Goal: Check status: Check status

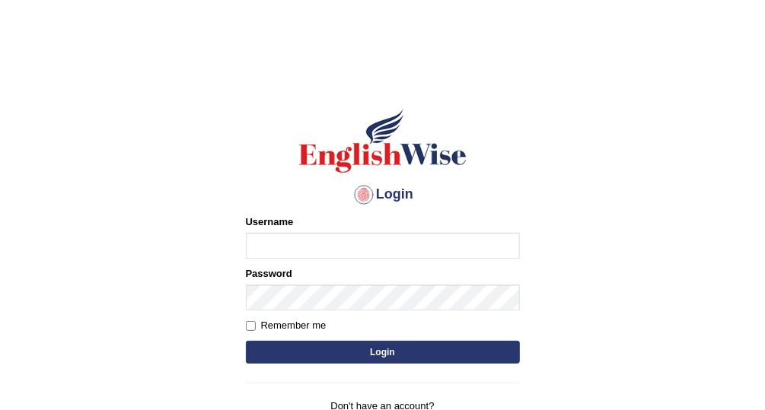
type input "Vallarie97"
click at [330, 344] on button "Login" at bounding box center [383, 352] width 274 height 23
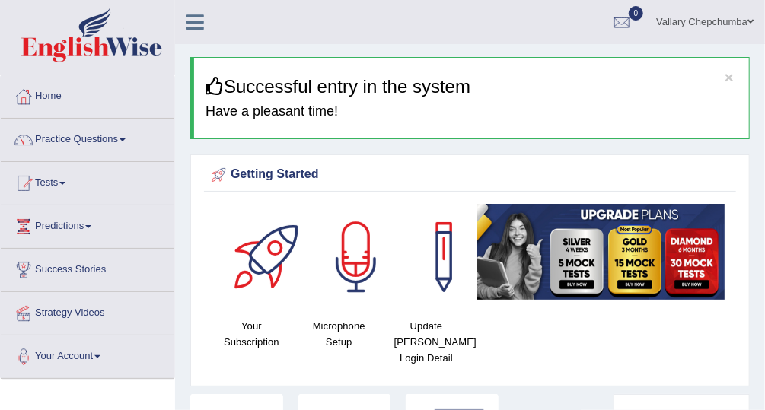
click at [51, 190] on link "Tests" at bounding box center [88, 181] width 174 height 38
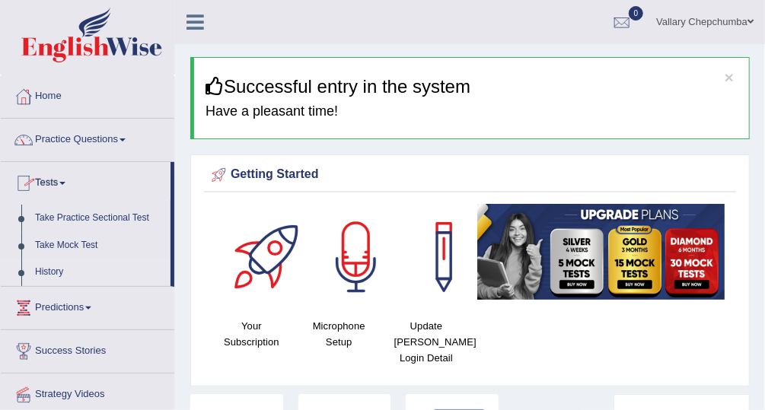
click at [50, 273] on link "History" at bounding box center [99, 272] width 142 height 27
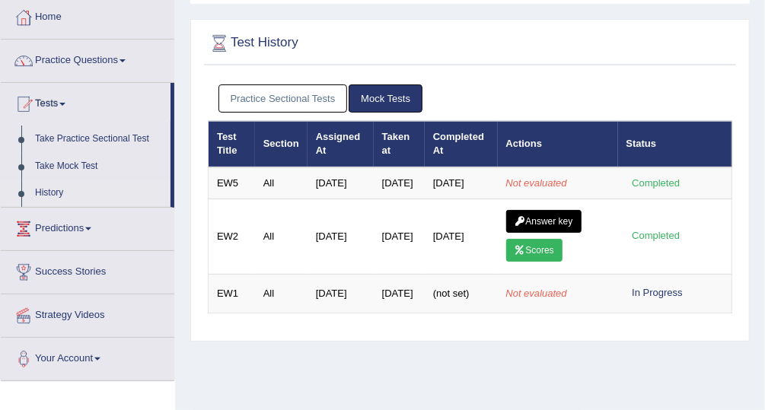
scroll to position [80, 0]
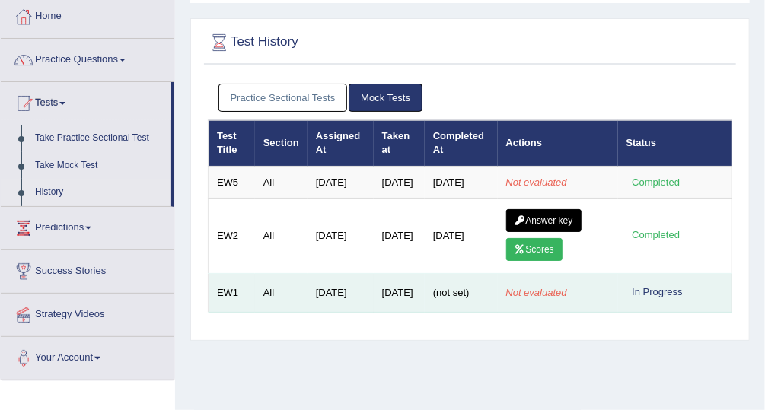
click at [374, 308] on td "Aug 8, 2025" at bounding box center [399, 293] width 51 height 39
click at [327, 313] on td "[DATE]" at bounding box center [341, 293] width 66 height 39
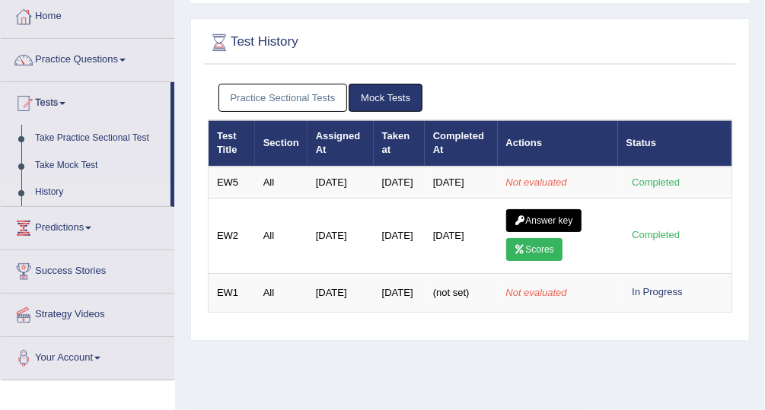
click at [275, 101] on link "Practice Sectional Tests" at bounding box center [283, 98] width 129 height 28
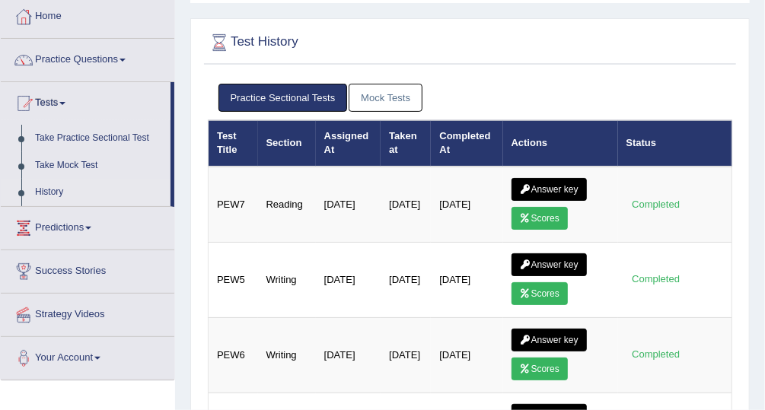
click at [379, 102] on link "Mock Tests" at bounding box center [386, 98] width 74 height 28
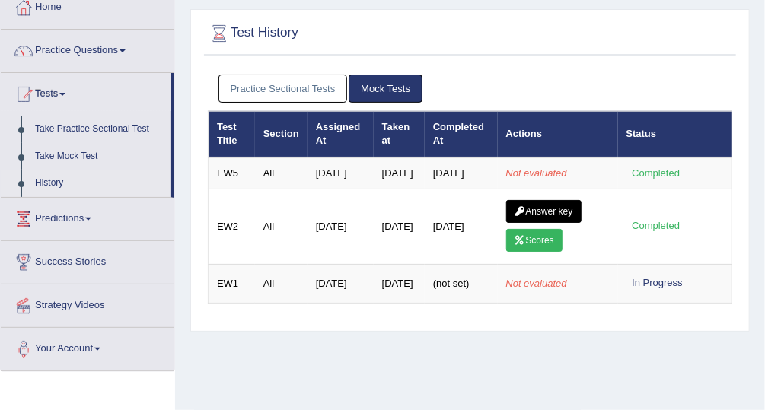
scroll to position [90, 0]
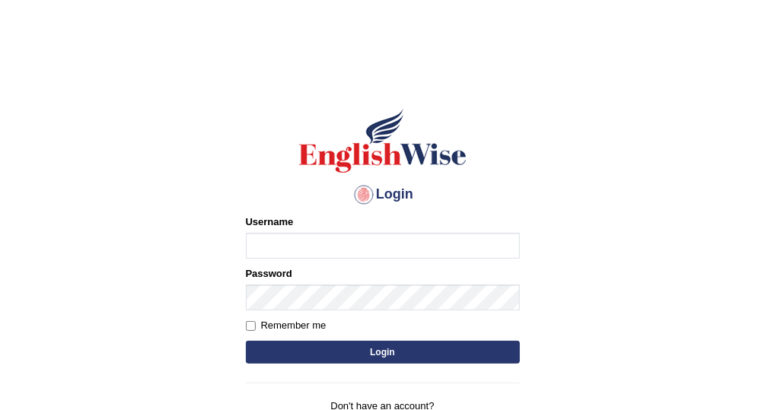
type input "Vallarie97"
click at [408, 353] on button "Login" at bounding box center [383, 352] width 274 height 23
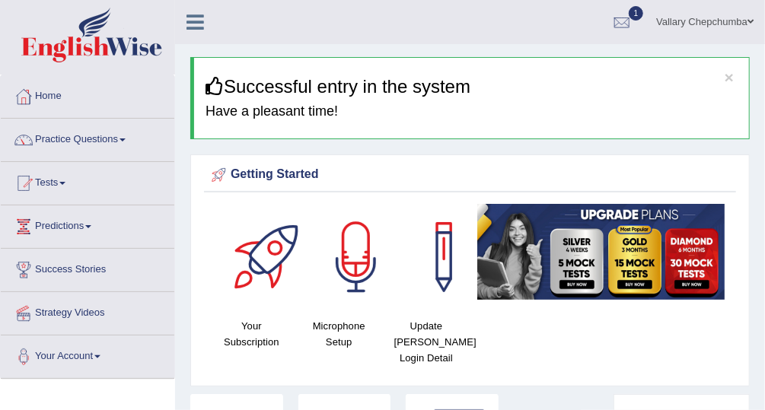
click at [47, 184] on link "Tests" at bounding box center [88, 181] width 174 height 38
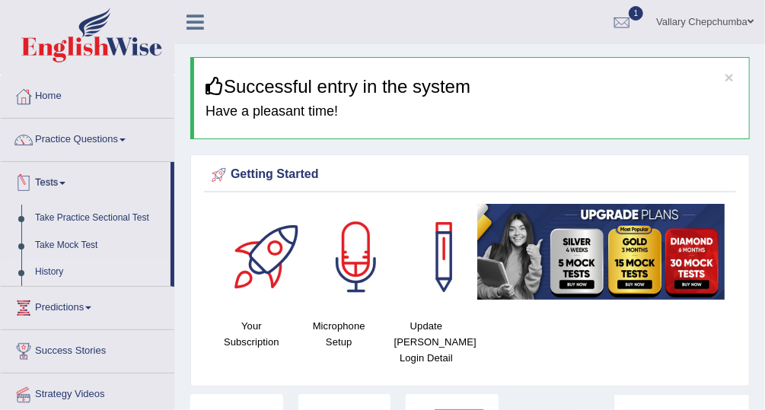
click at [57, 277] on link "History" at bounding box center [99, 272] width 142 height 27
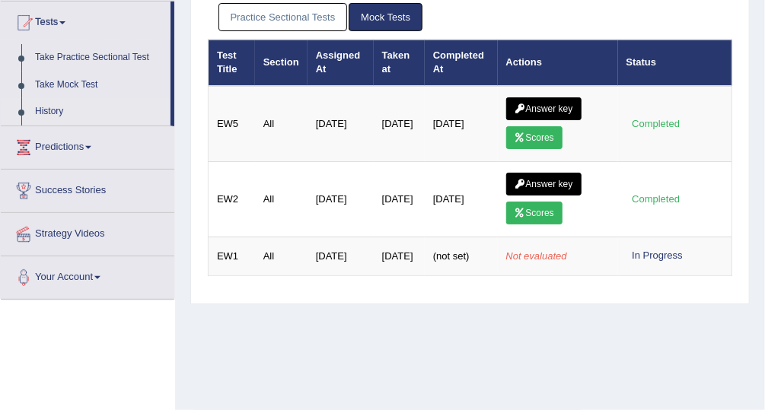
scroll to position [164, 0]
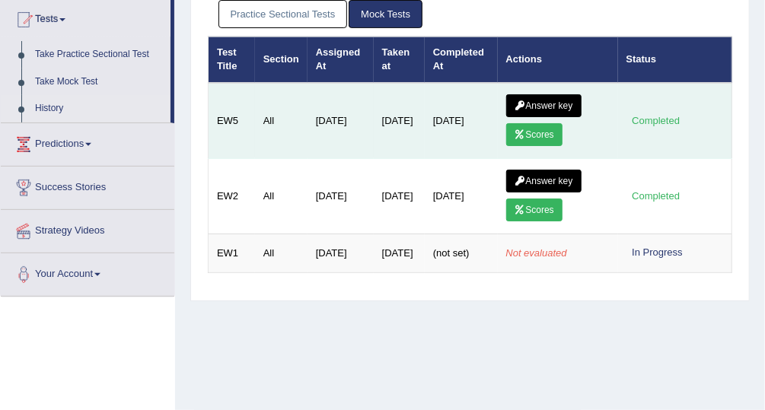
click at [520, 130] on icon at bounding box center [520, 134] width 11 height 9
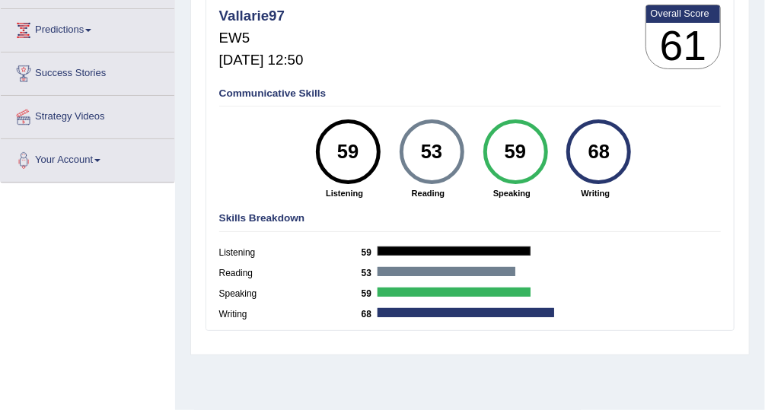
scroll to position [197, 0]
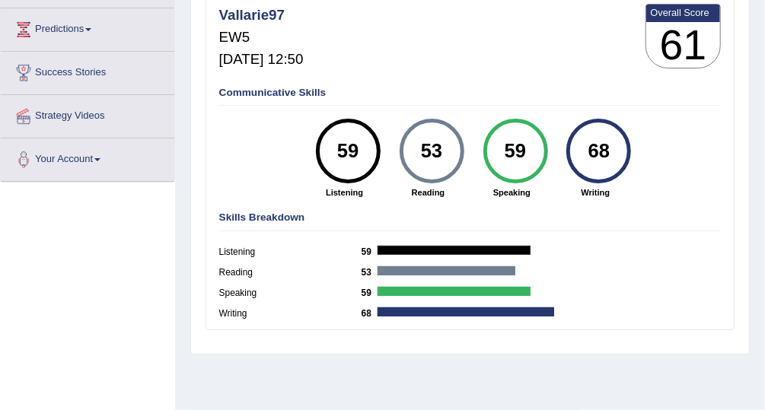
click at [483, 155] on div "59" at bounding box center [515, 151] width 65 height 65
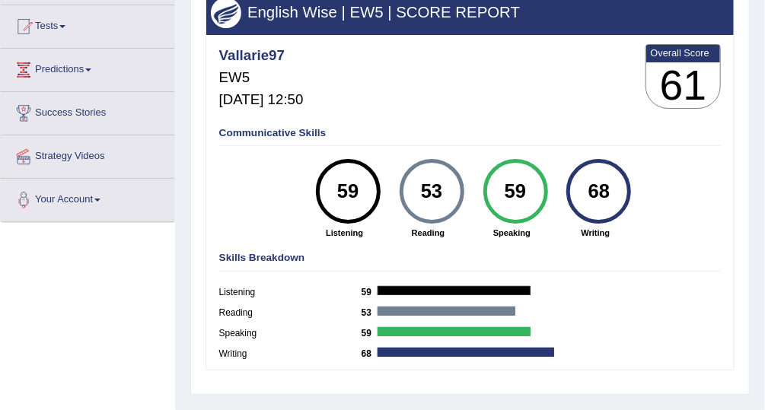
scroll to position [0, 0]
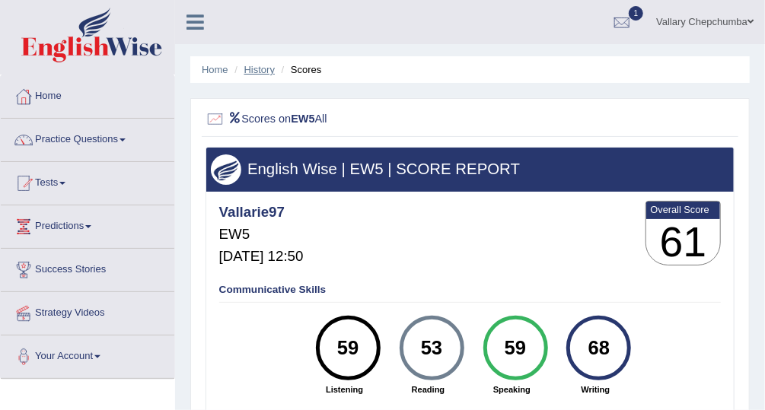
click at [263, 73] on link "History" at bounding box center [259, 69] width 30 height 11
click at [305, 66] on li "Scores" at bounding box center [300, 69] width 44 height 14
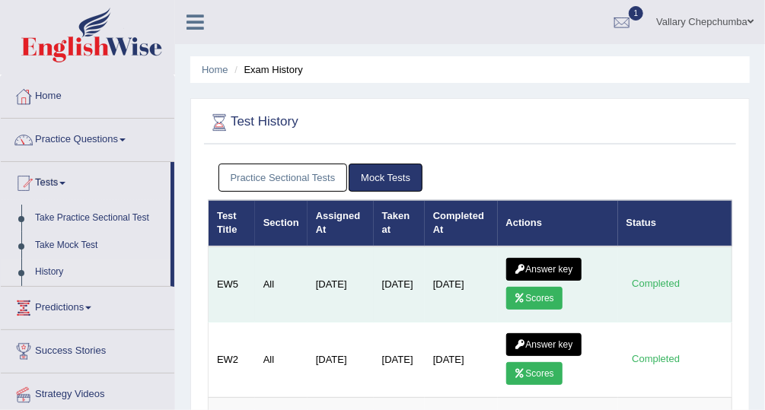
click at [535, 271] on link "Answer key" at bounding box center [543, 269] width 75 height 23
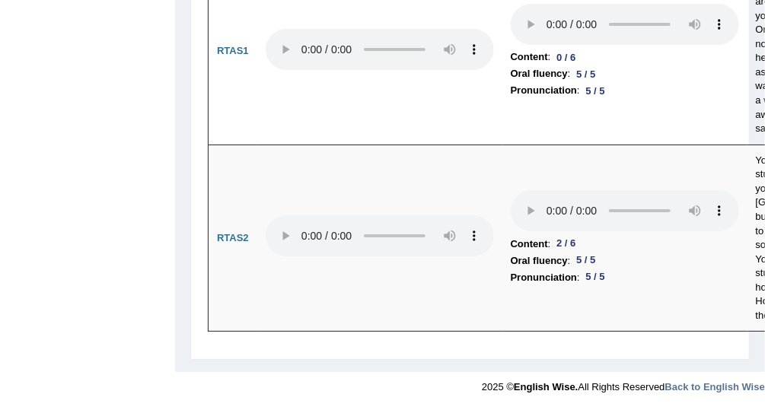
scroll to position [8855, 0]
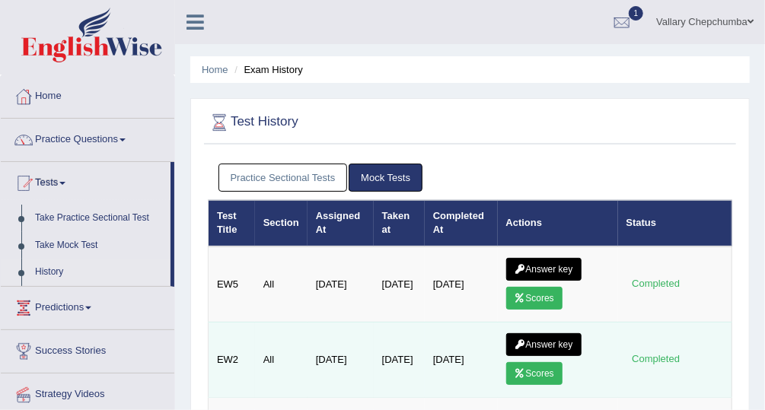
click at [538, 375] on link "Scores" at bounding box center [534, 373] width 56 height 23
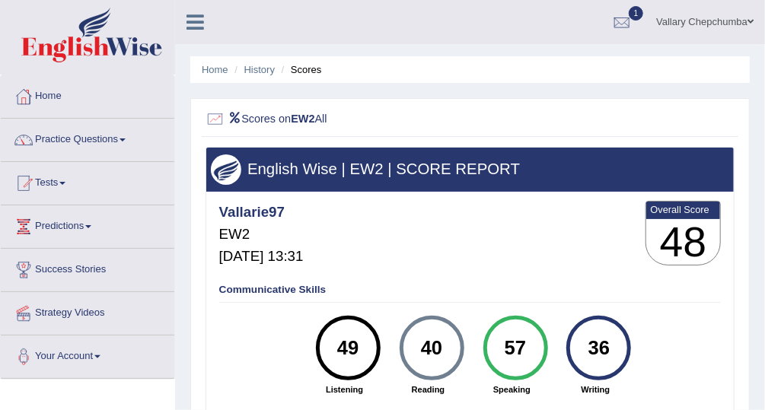
click at [302, 71] on li "Scores" at bounding box center [300, 69] width 44 height 14
click at [256, 71] on link "History" at bounding box center [259, 69] width 30 height 11
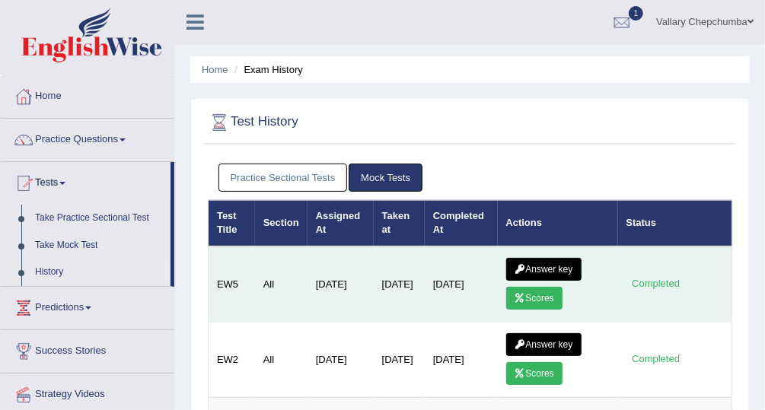
click at [554, 271] on link "Answer key" at bounding box center [543, 269] width 75 height 23
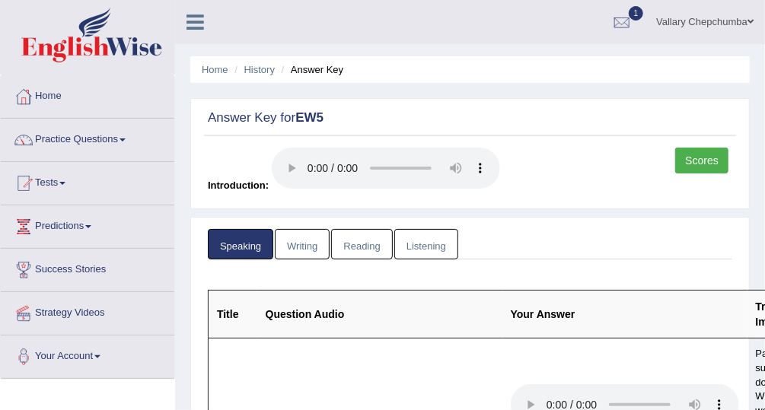
click at [312, 241] on link "Writing" at bounding box center [302, 244] width 55 height 31
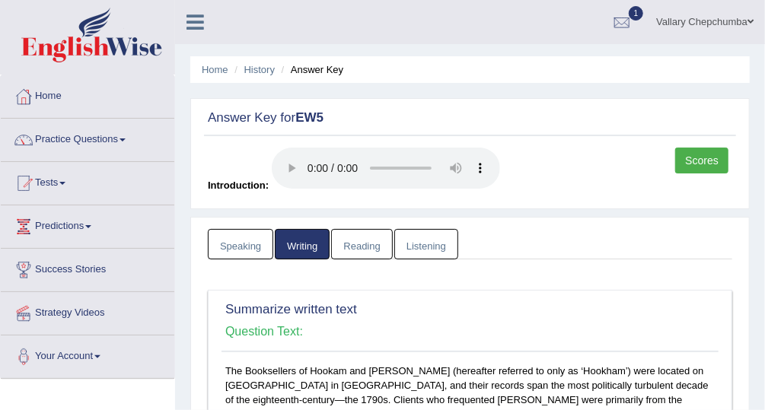
click at [365, 250] on link "Reading" at bounding box center [361, 244] width 61 height 31
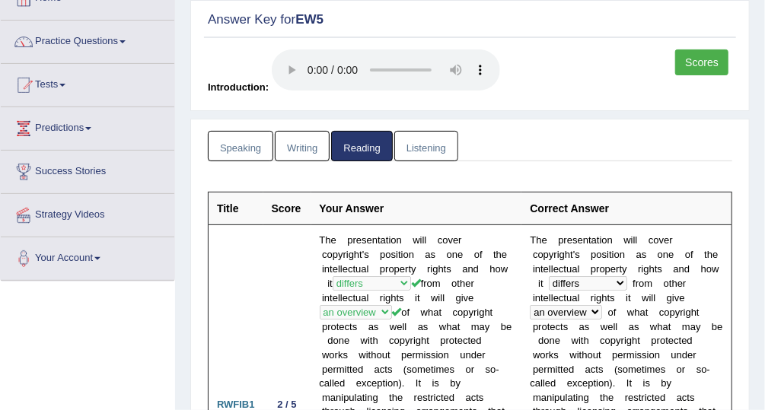
scroll to position [142, 0]
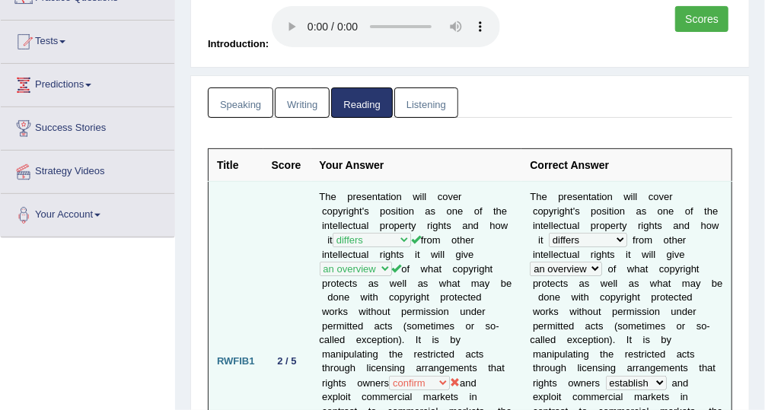
click at [645, 278] on b at bounding box center [647, 283] width 5 height 11
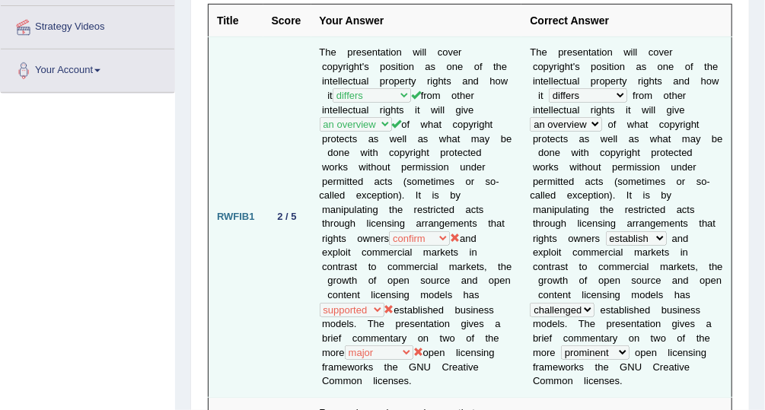
scroll to position [0, 0]
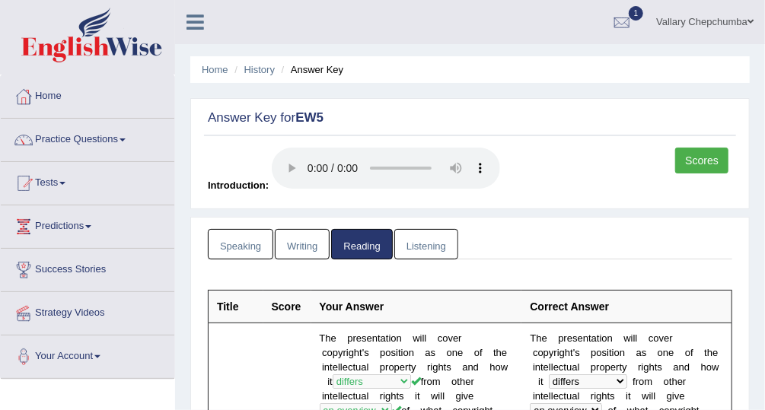
click at [426, 241] on link "Listening" at bounding box center [426, 244] width 64 height 31
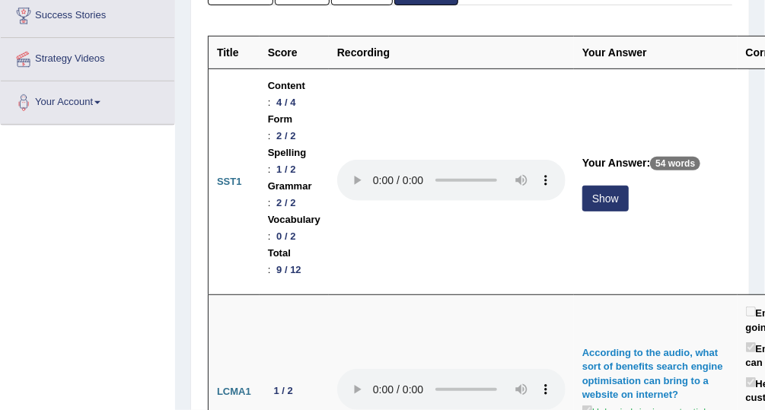
scroll to position [253, 0]
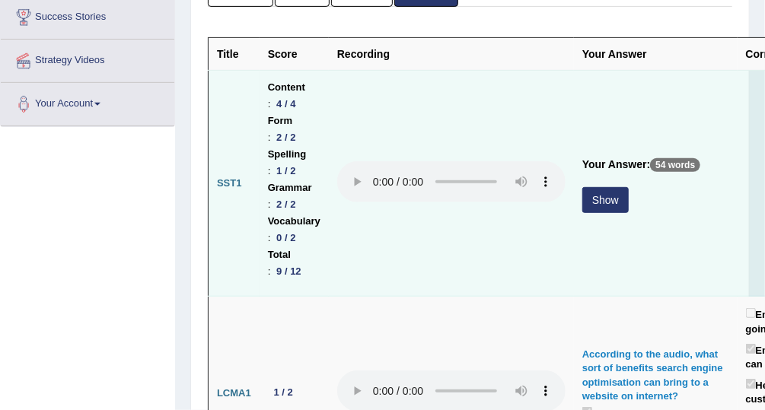
click at [609, 196] on button "Show" at bounding box center [605, 200] width 46 height 26
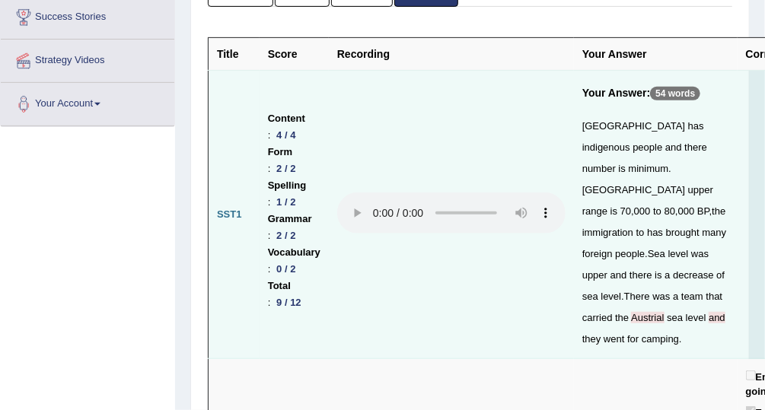
click at [691, 249] on span "was" at bounding box center [700, 253] width 18 height 11
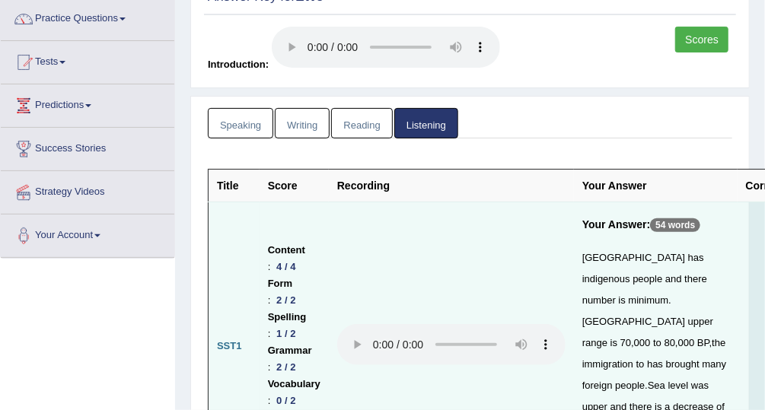
scroll to position [0, 0]
